Goal: Check status: Check status

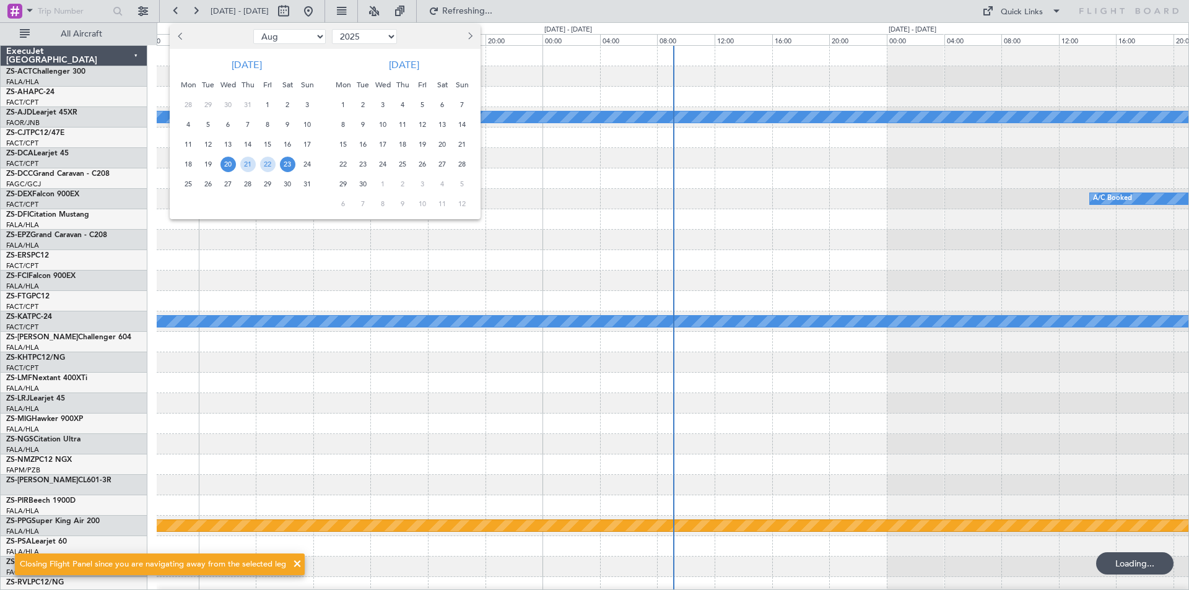
select select "8"
select select "2025"
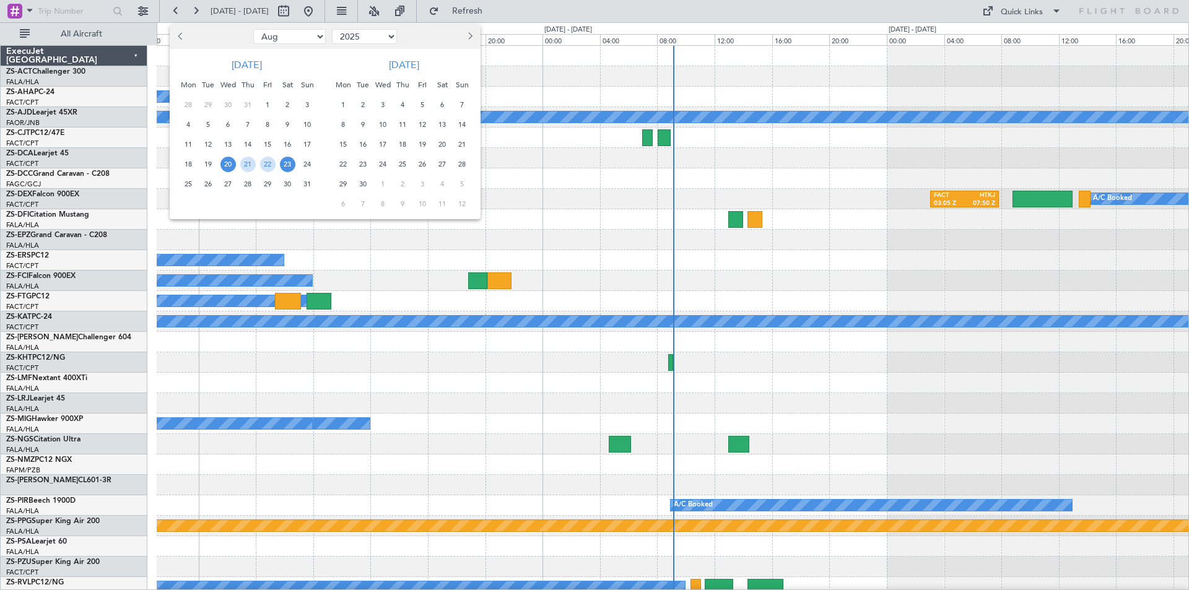
click at [669, 362] on div at bounding box center [594, 295] width 1189 height 590
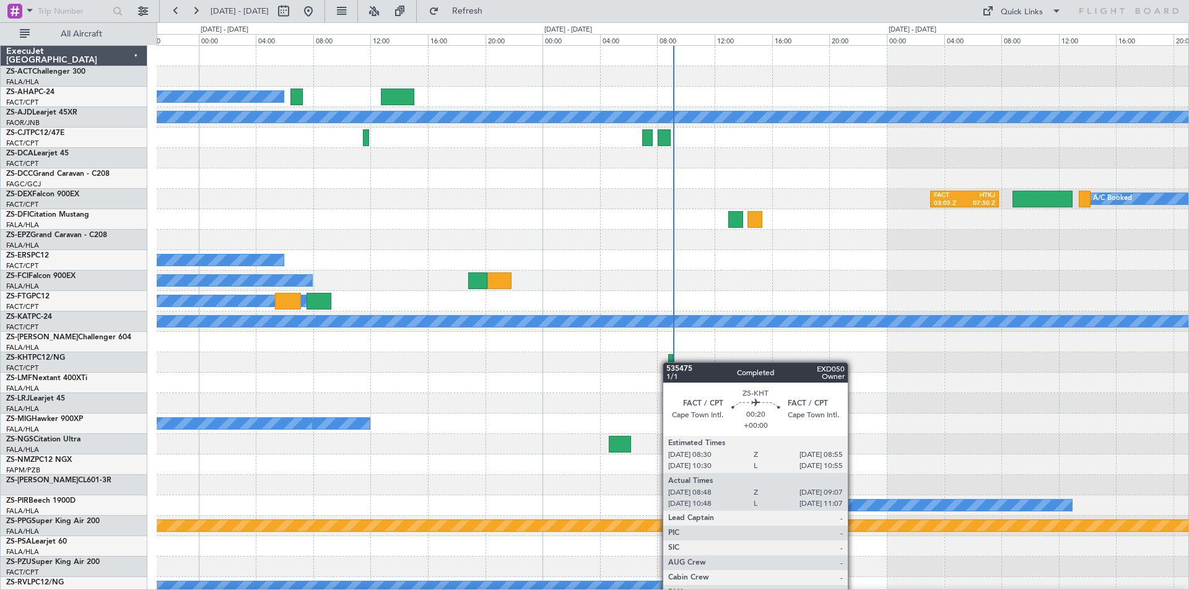
click at [669, 362] on div at bounding box center [670, 362] width 5 height 17
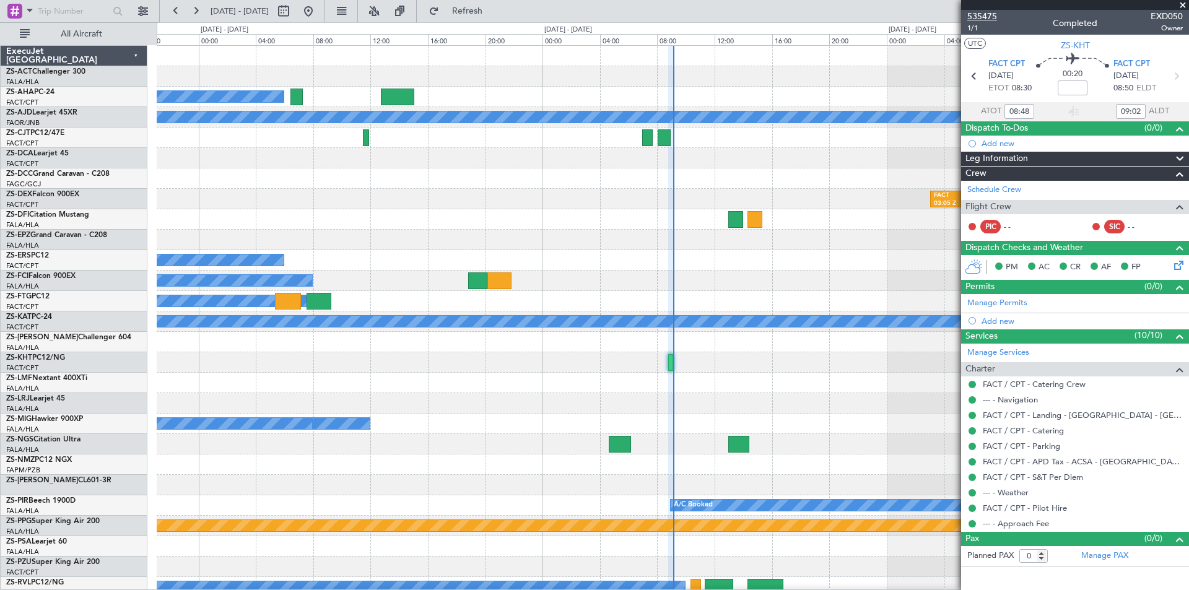
click at [976, 19] on span "535475" at bounding box center [982, 16] width 30 height 13
click at [318, 11] on button at bounding box center [309, 11] width 20 height 20
click at [294, 12] on button at bounding box center [284, 11] width 20 height 20
select select "8"
select select "2025"
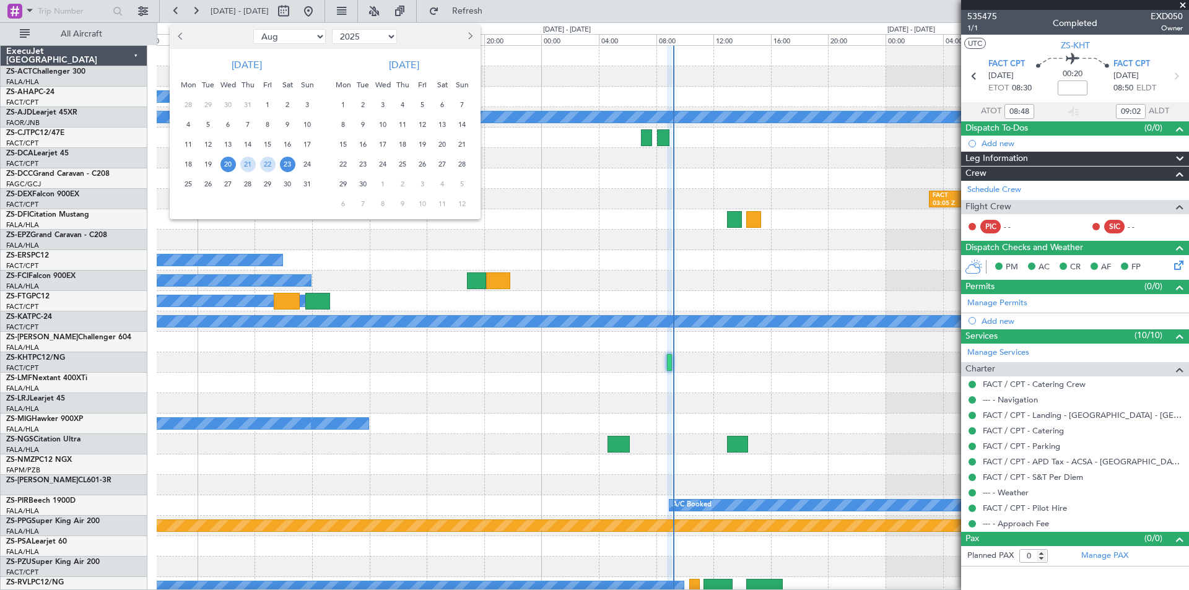
drag, startPoint x: 247, startPoint y: 185, endPoint x: 258, endPoint y: 186, distance: 11.3
click at [247, 186] on span "28" at bounding box center [247, 184] width 15 height 15
click at [263, 186] on span "29" at bounding box center [267, 184] width 15 height 15
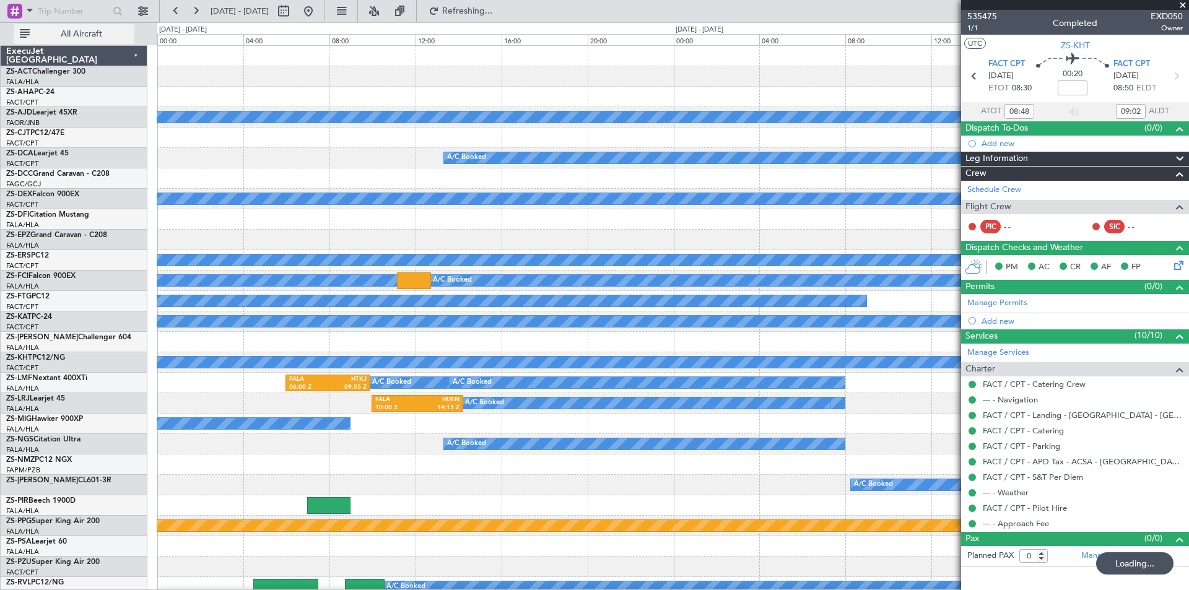
click at [79, 38] on span "All Aircraft" at bounding box center [81, 34] width 98 height 9
